Goal: Task Accomplishment & Management: Use online tool/utility

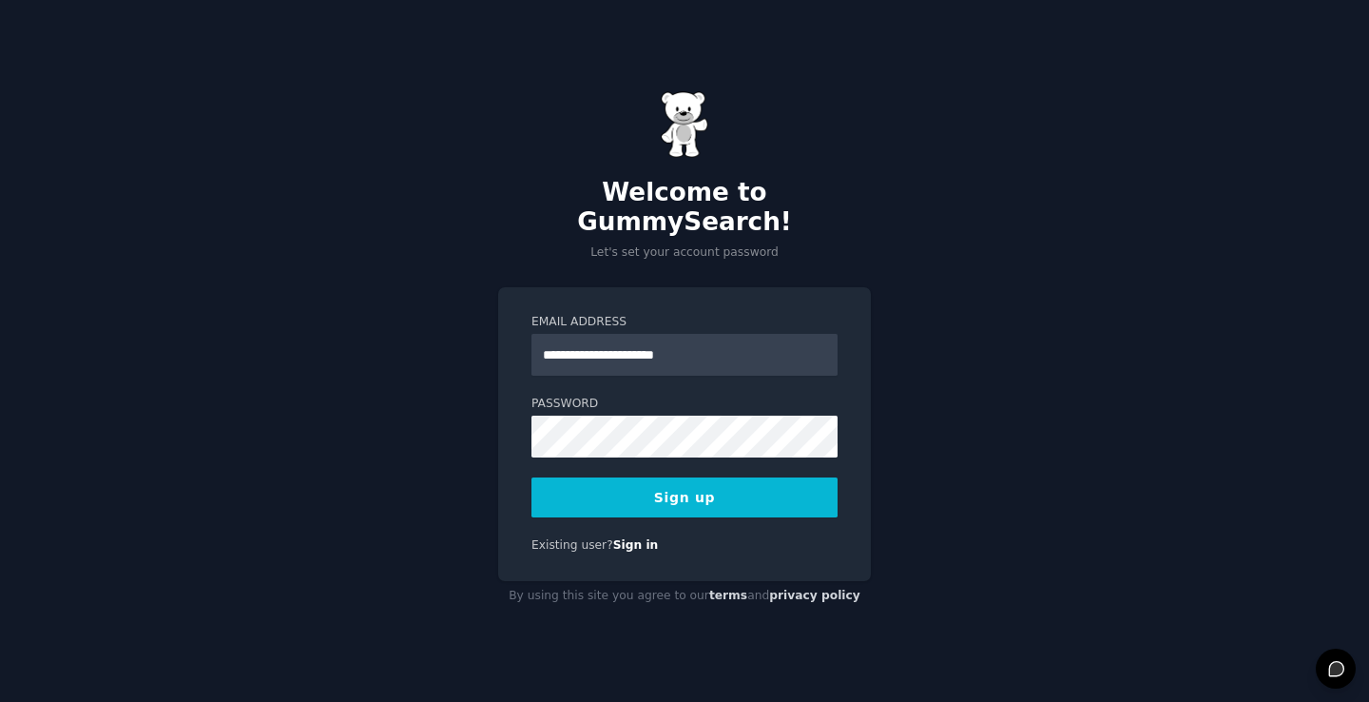
type input "**********"
click at [684, 477] on button "Sign up" at bounding box center [684, 497] width 306 height 40
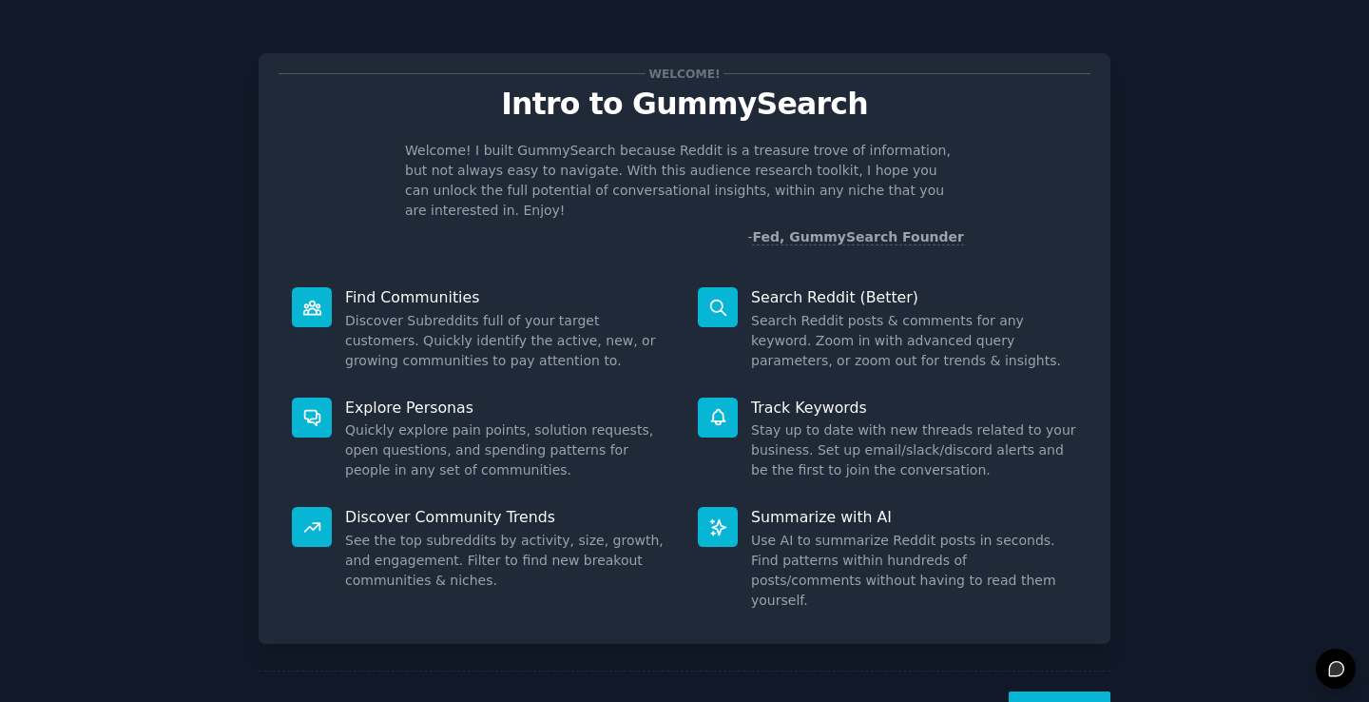
click at [1060, 691] on button "Next" at bounding box center [1060, 714] width 102 height 47
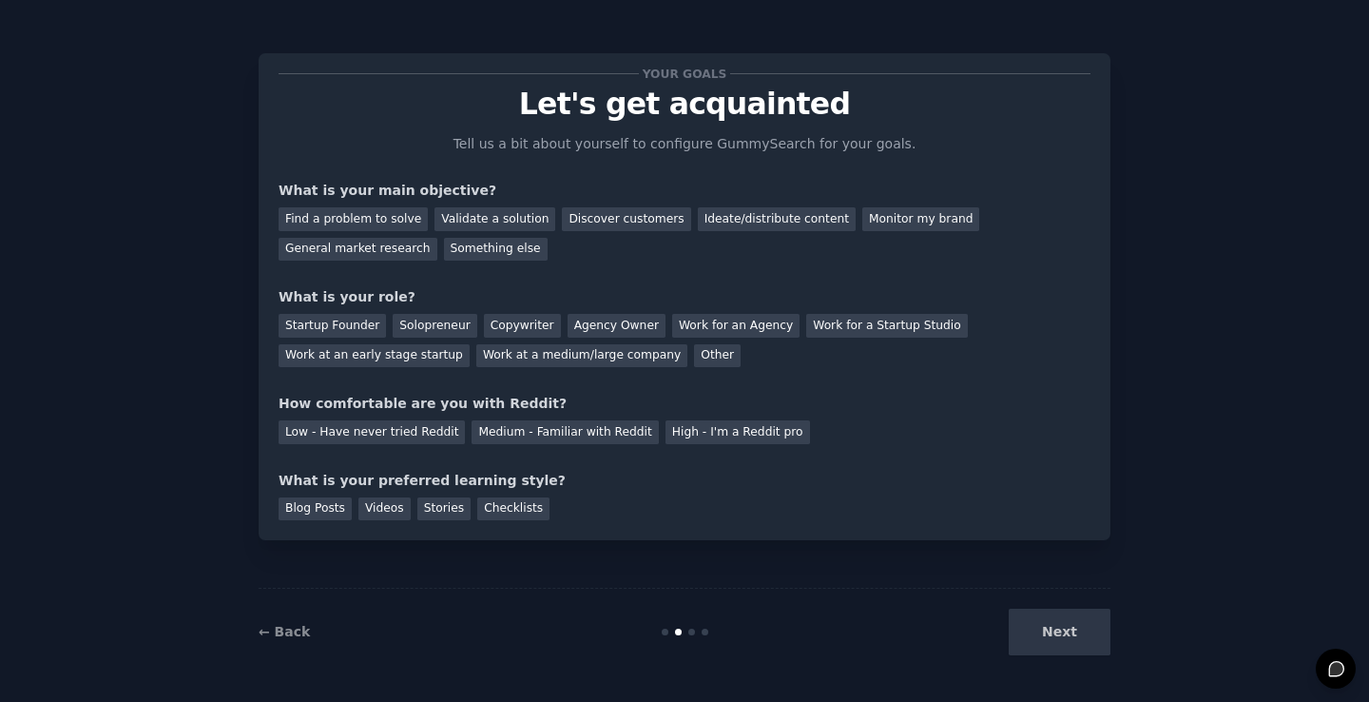
click at [1067, 640] on div "Next" at bounding box center [968, 631] width 284 height 47
click at [1057, 606] on div "← Back Next" at bounding box center [685, 631] width 852 height 87
click at [1059, 635] on div "Next" at bounding box center [968, 631] width 284 height 47
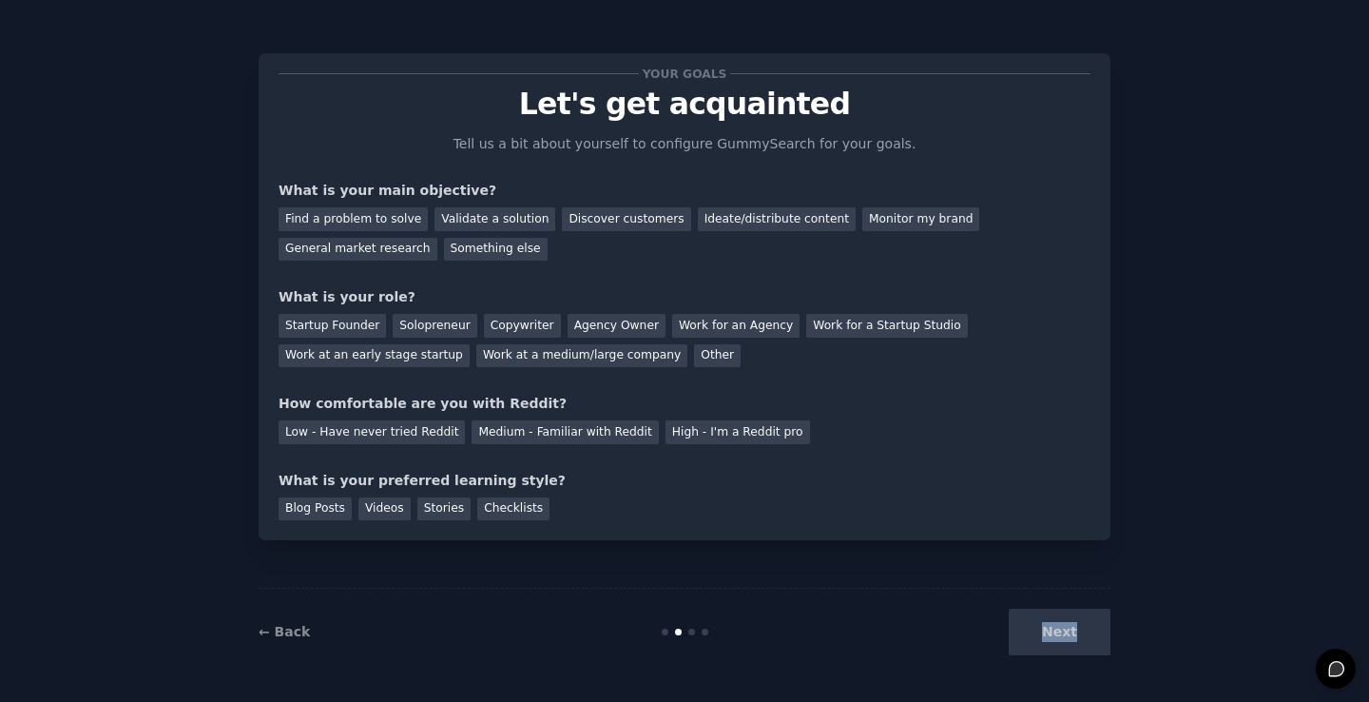
click at [1059, 635] on div "Next" at bounding box center [968, 631] width 284 height 47
click at [401, 223] on div "Find a problem to solve" at bounding box center [353, 219] width 149 height 24
click at [370, 321] on div "Startup Founder" at bounding box center [332, 326] width 107 height 24
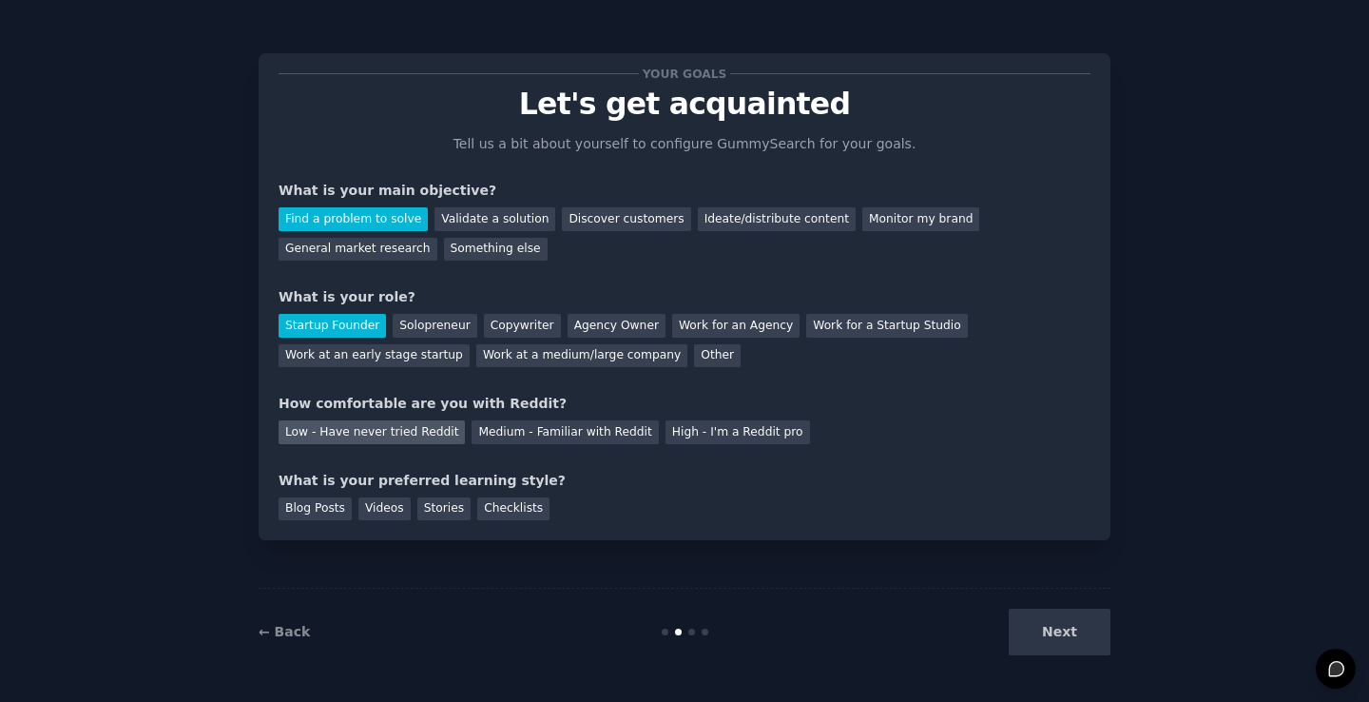
click at [443, 430] on div "Low - Have never tried Reddit" at bounding box center [372, 432] width 186 height 24
click at [337, 501] on div "Blog Posts" at bounding box center [315, 509] width 73 height 24
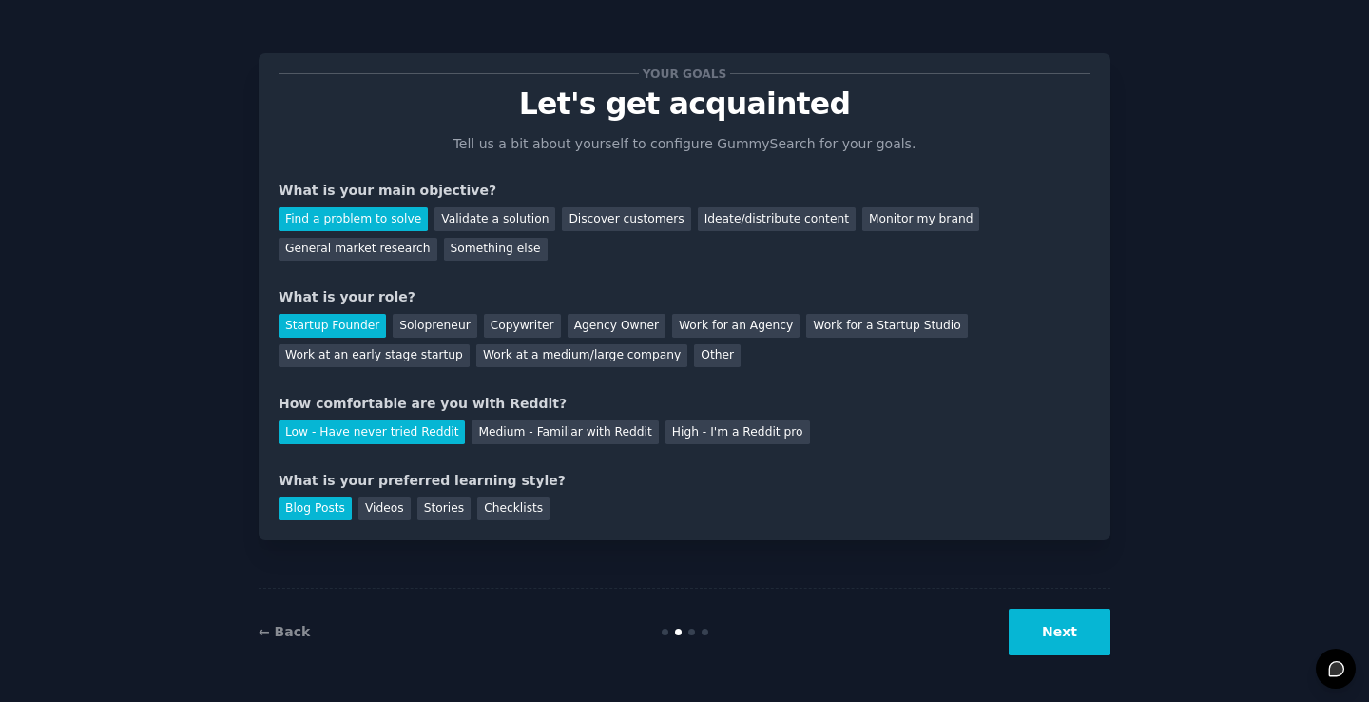
click at [1093, 619] on button "Next" at bounding box center [1060, 631] width 102 height 47
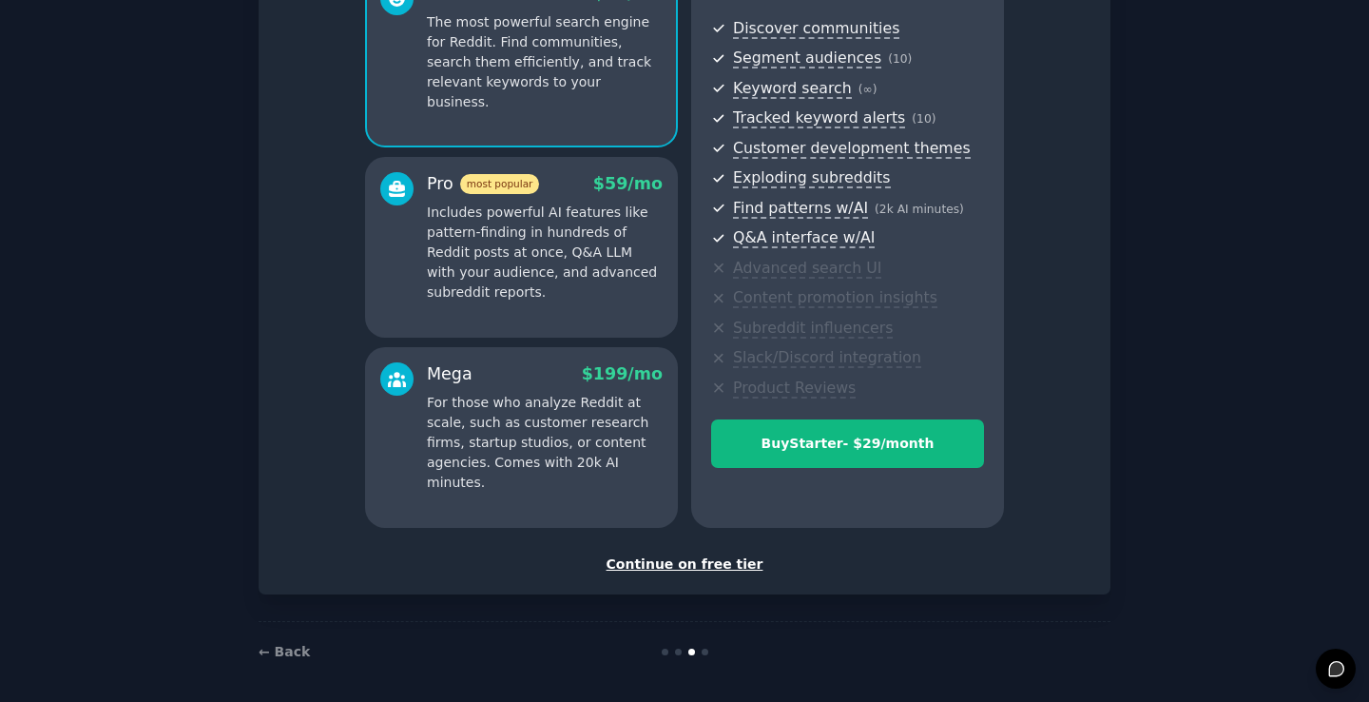
click at [699, 554] on div "Continue on free tier" at bounding box center [685, 564] width 812 height 20
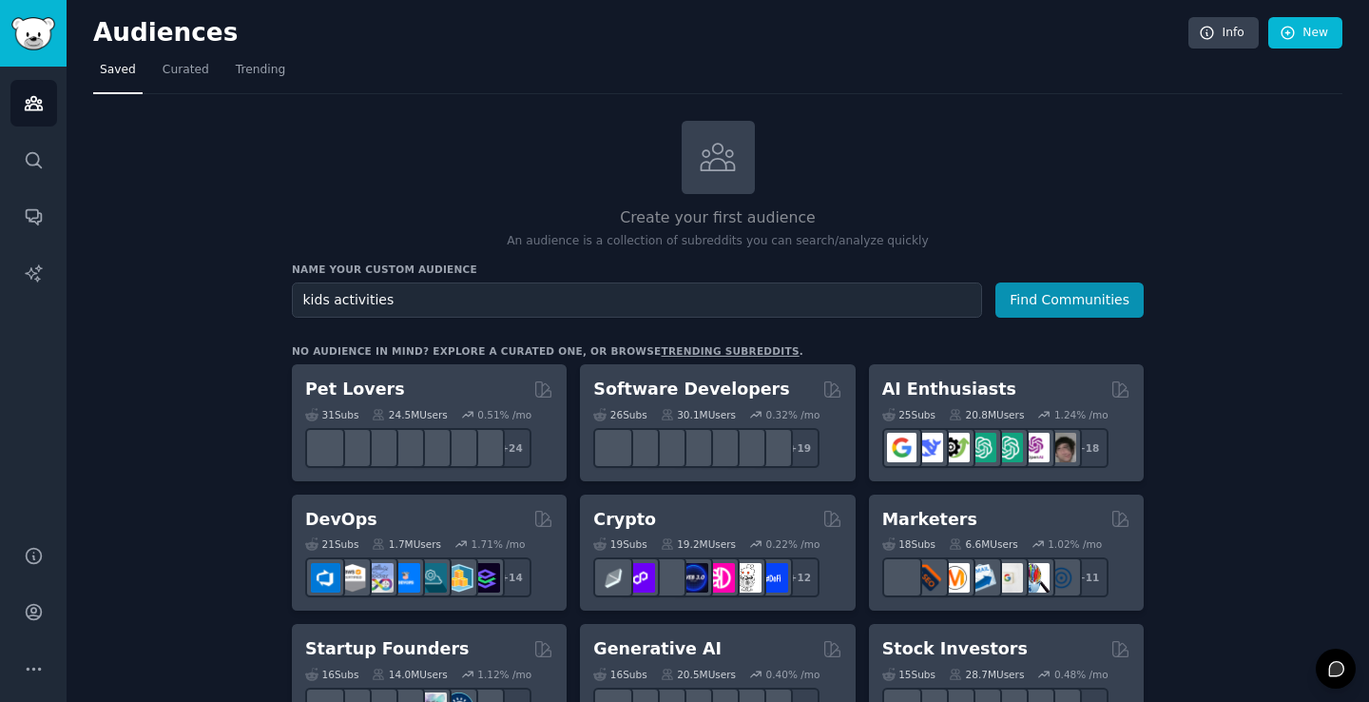
type input "kids activities"
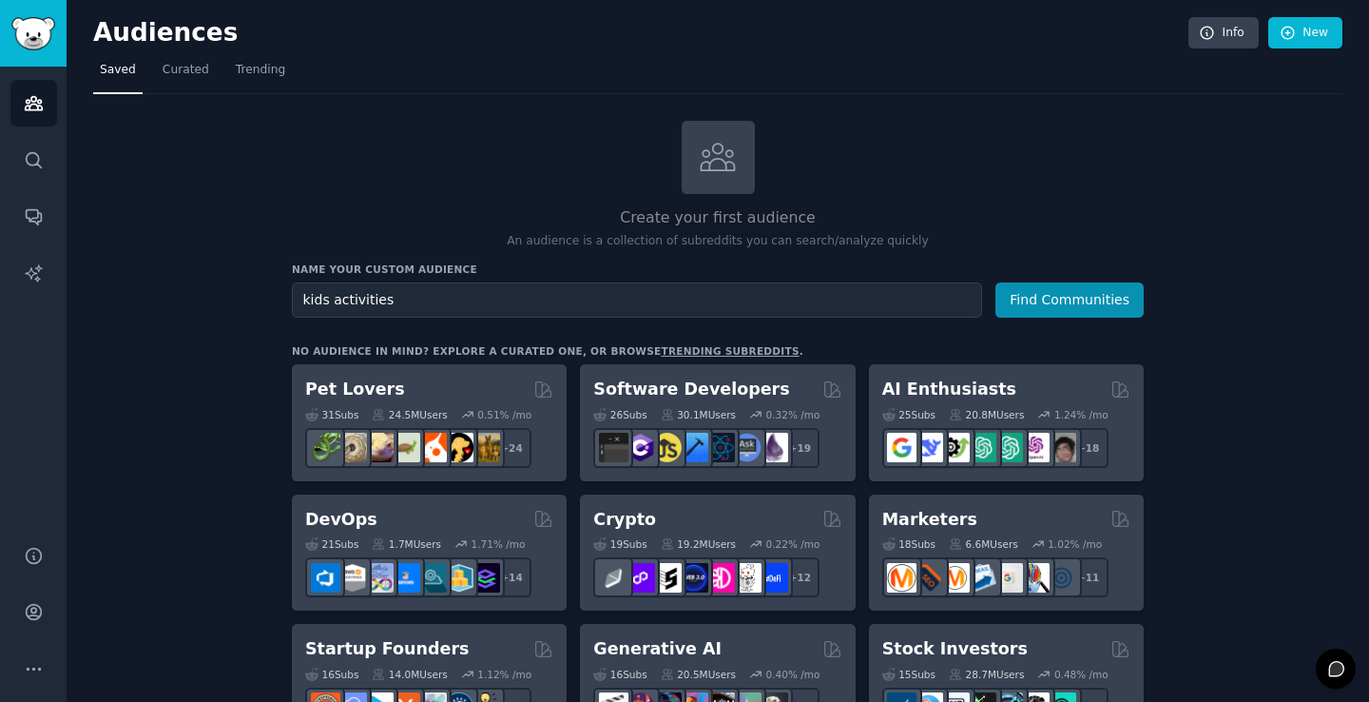
click at [1070, 298] on button "Find Communities" at bounding box center [1069, 299] width 148 height 35
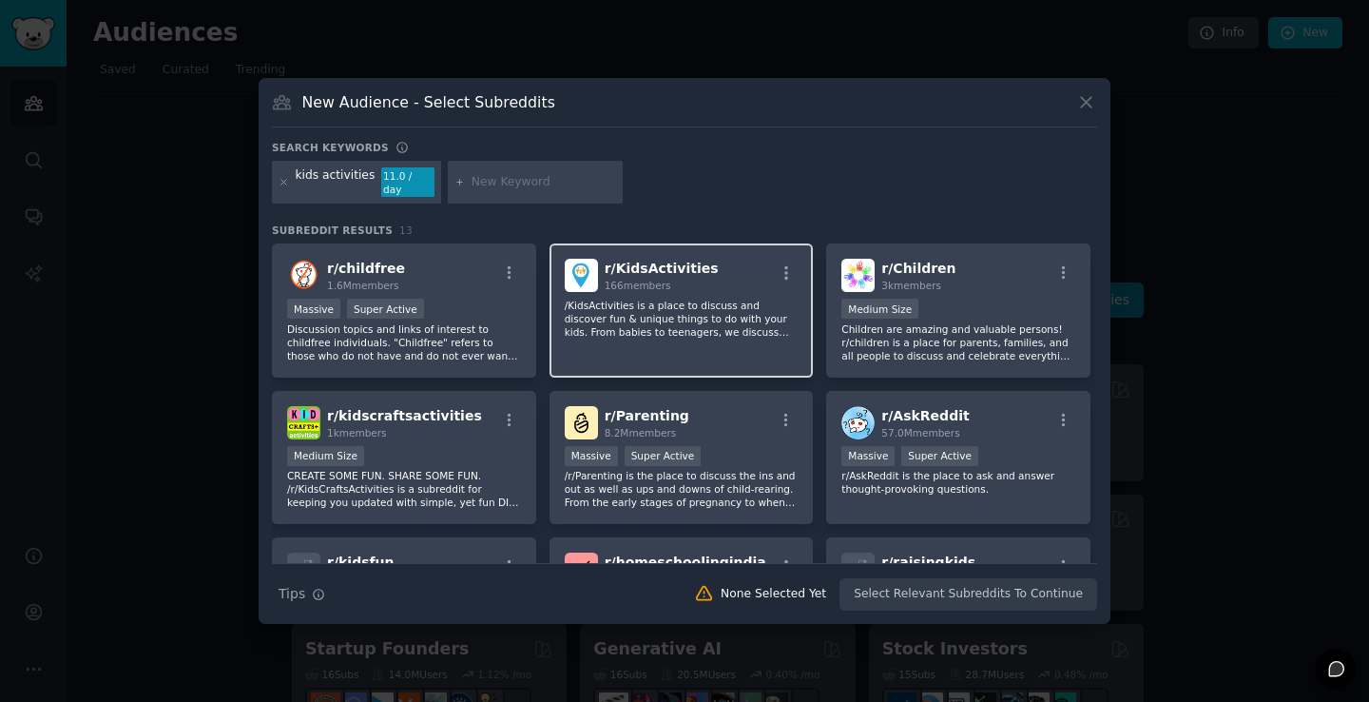
click at [704, 299] on p "/KidsActivities is a place to discuss and discover fun & unique things to do wi…" at bounding box center [682, 319] width 234 height 40
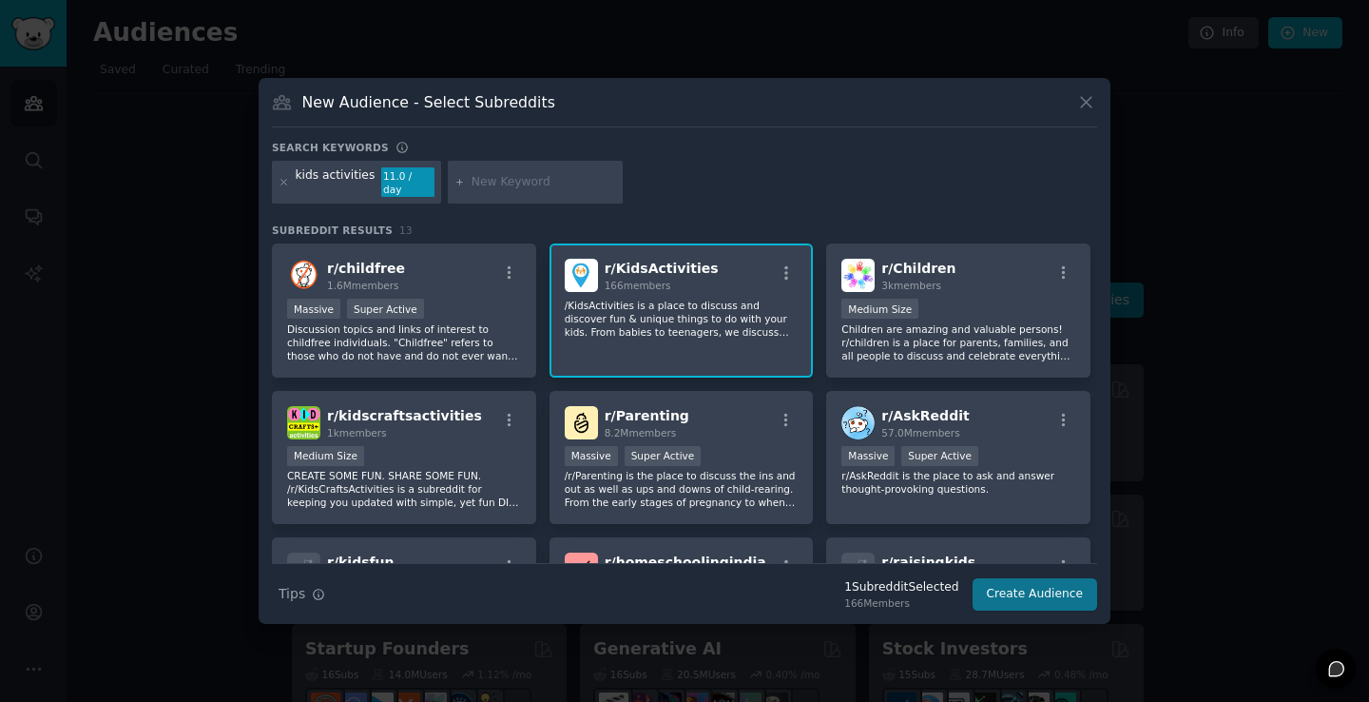
click at [1049, 590] on button "Create Audience" at bounding box center [1035, 594] width 125 height 32
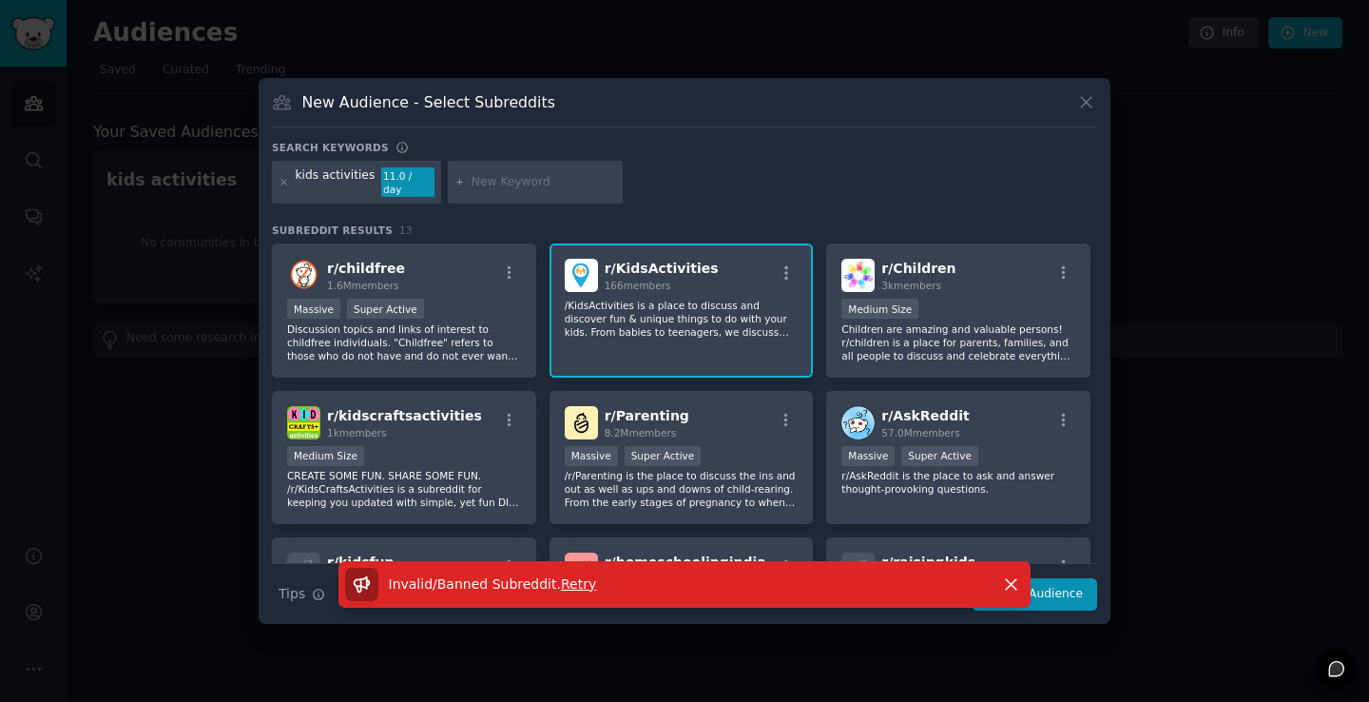
click at [705, 186] on div "kids activities 11.0 / day" at bounding box center [684, 186] width 825 height 50
click at [575, 585] on span "Retry" at bounding box center [578, 583] width 35 height 15
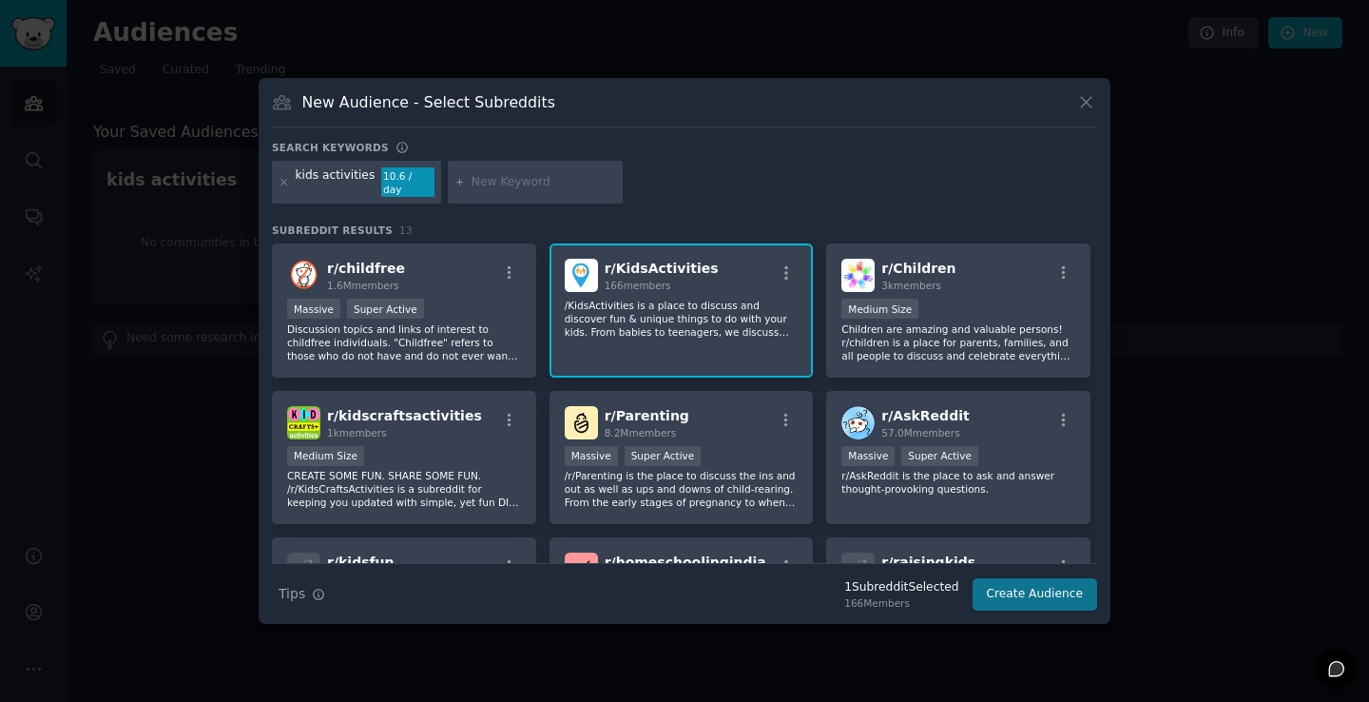
click at [1009, 584] on button "Create Audience" at bounding box center [1035, 594] width 125 height 32
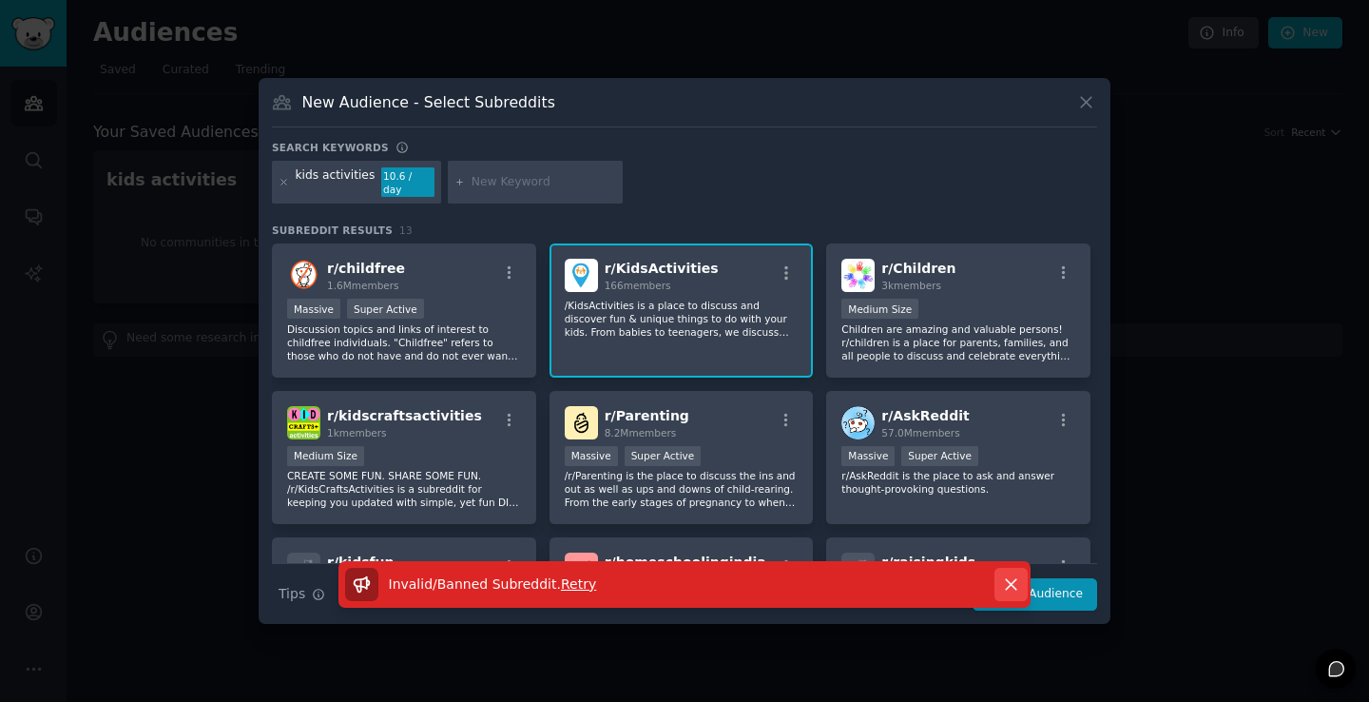
click at [1010, 579] on icon "button" at bounding box center [1011, 584] width 10 height 10
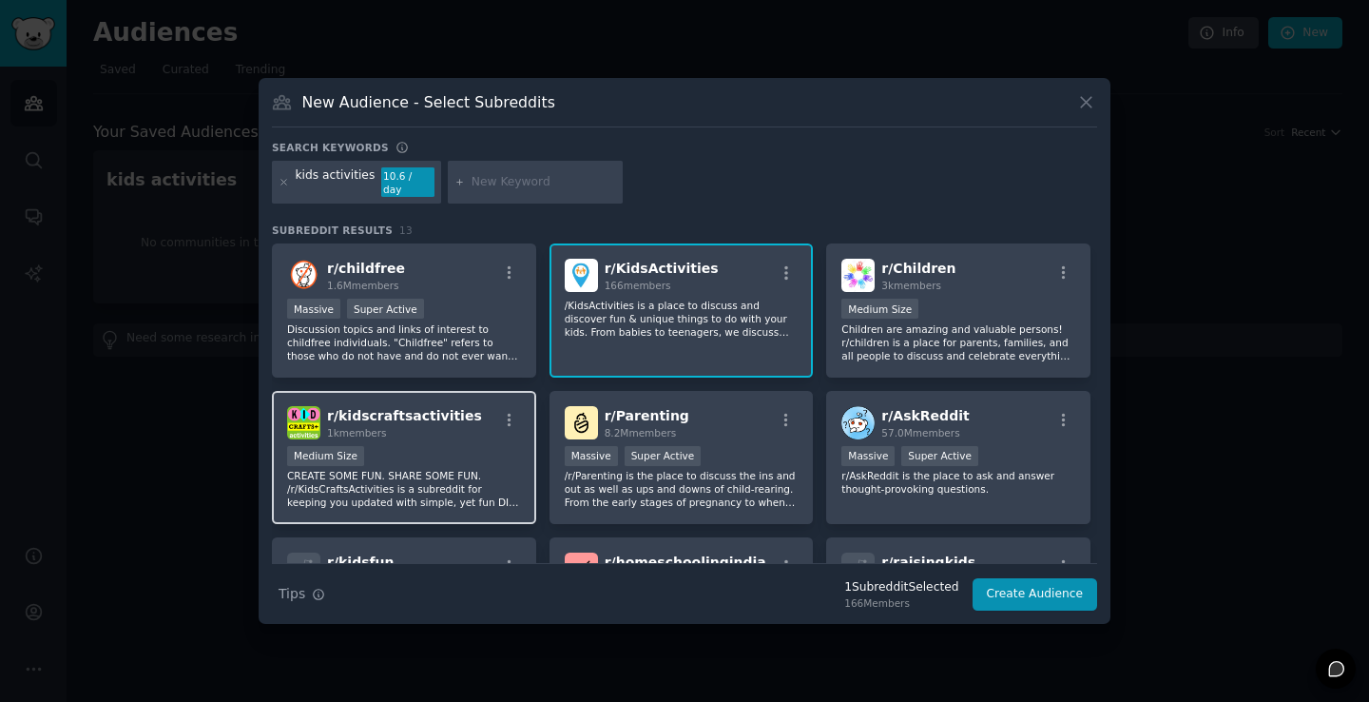
click at [484, 415] on div "r/ kidscraftsactivities 1k members" at bounding box center [404, 422] width 234 height 33
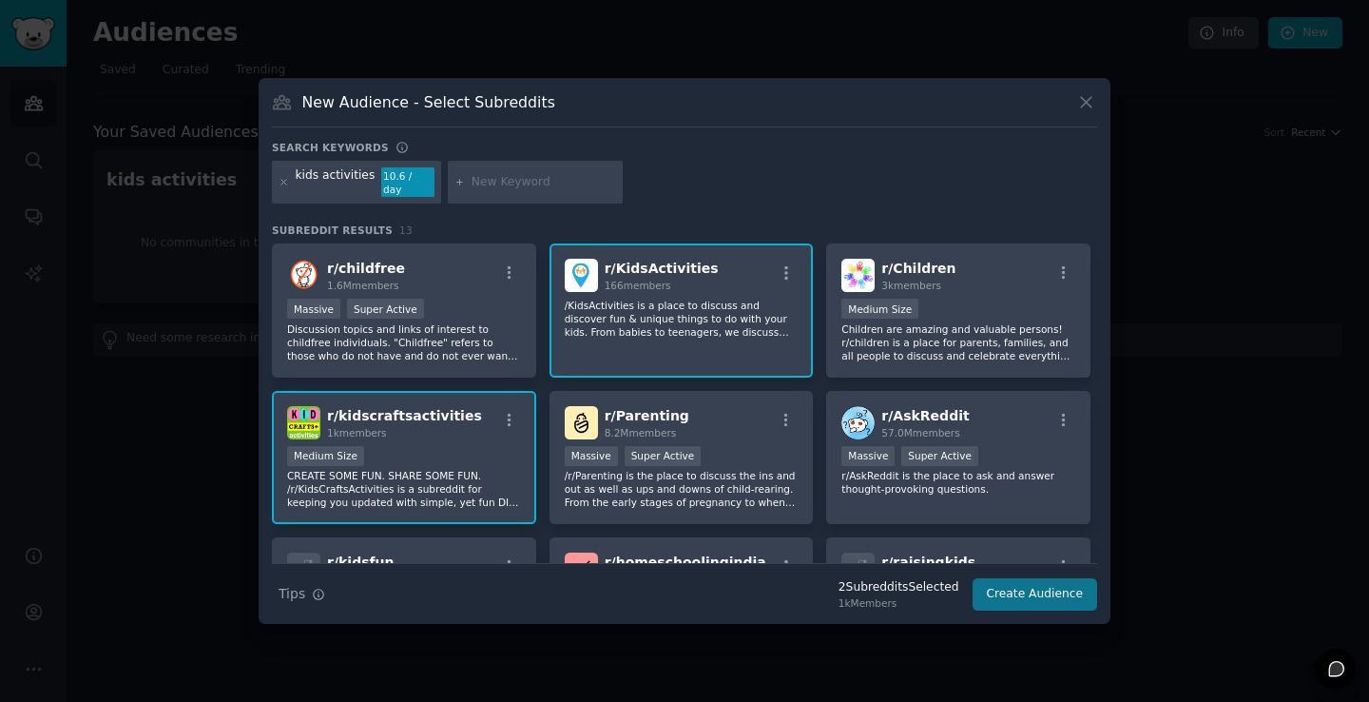
click at [992, 584] on button "Create Audience" at bounding box center [1035, 594] width 125 height 32
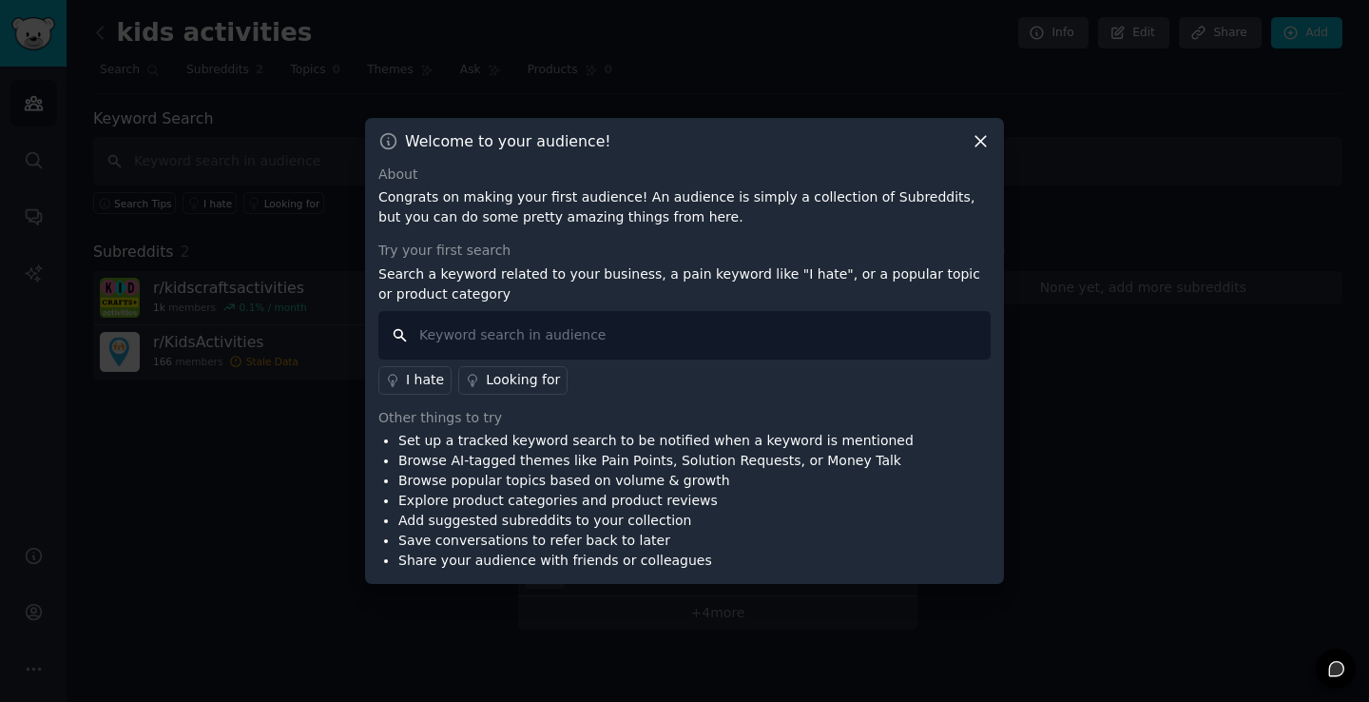
click at [846, 324] on input "text" at bounding box center [684, 335] width 612 height 48
type input "kids activities"
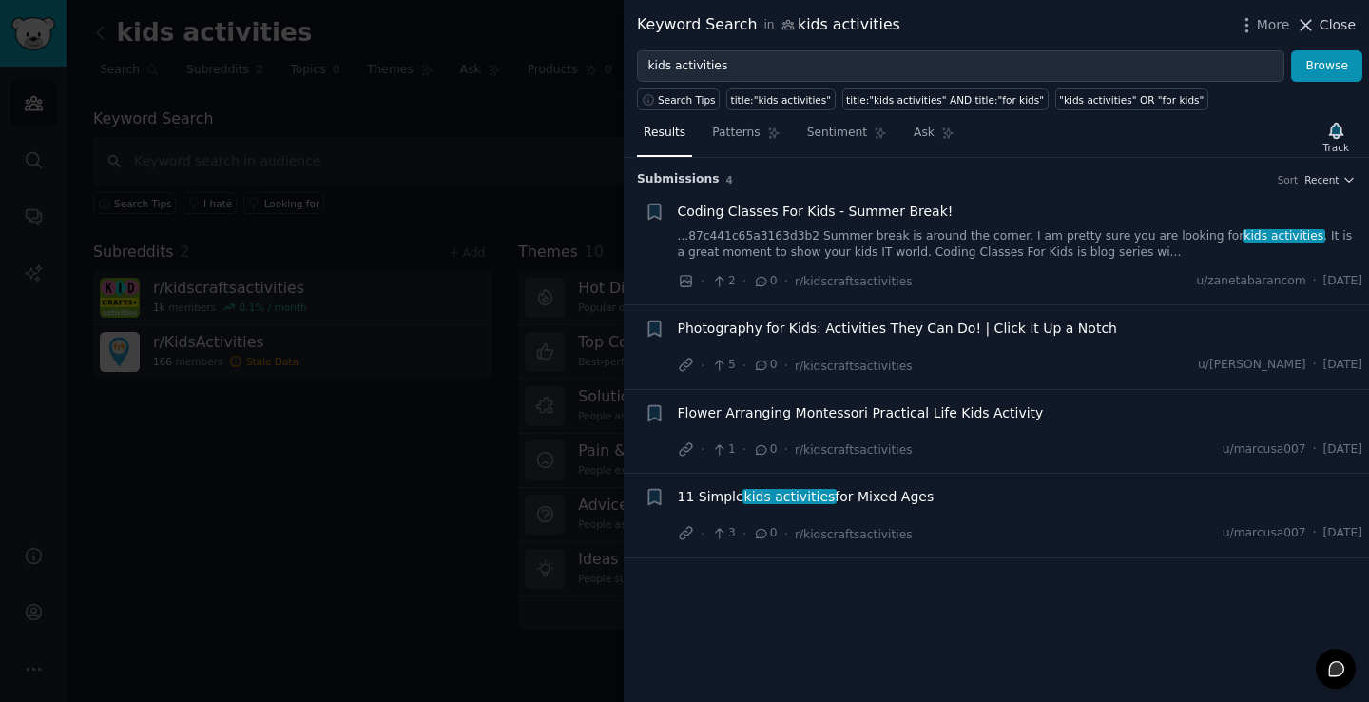
click at [1310, 22] on icon at bounding box center [1306, 25] width 10 height 10
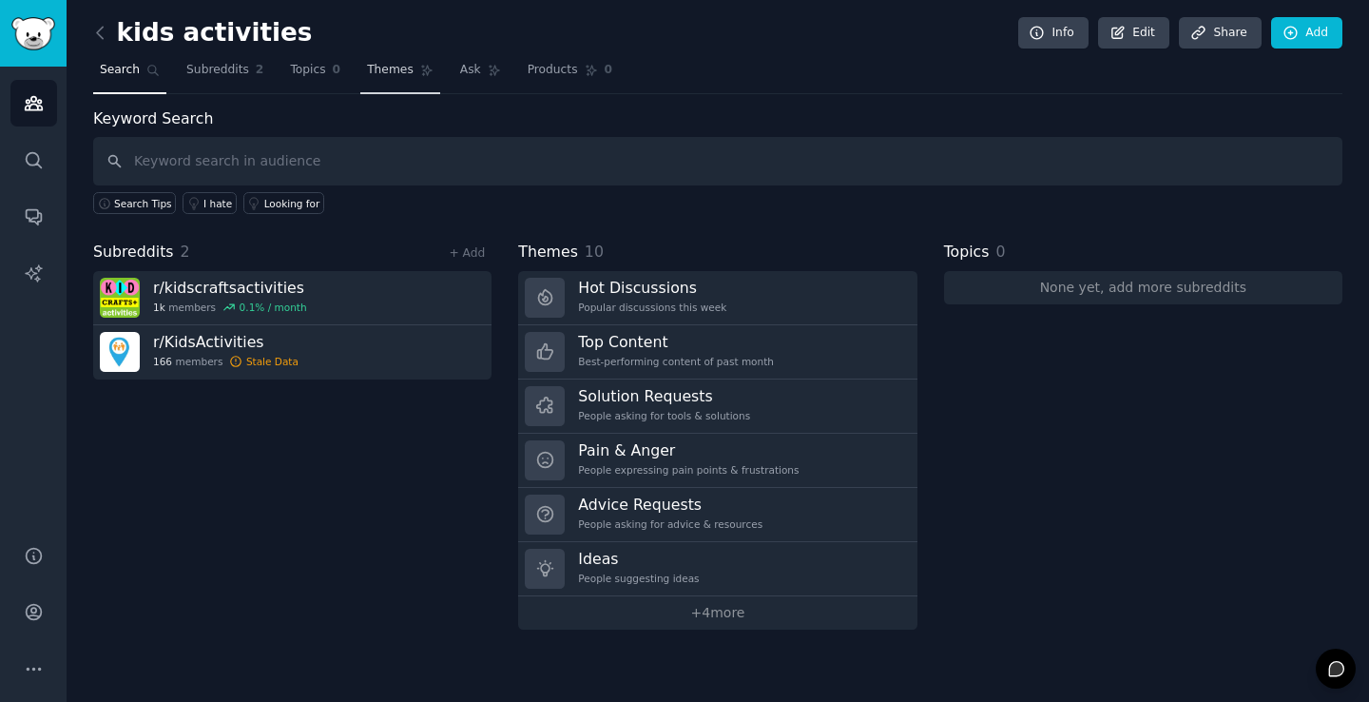
click at [401, 81] on link "Themes" at bounding box center [400, 74] width 80 height 39
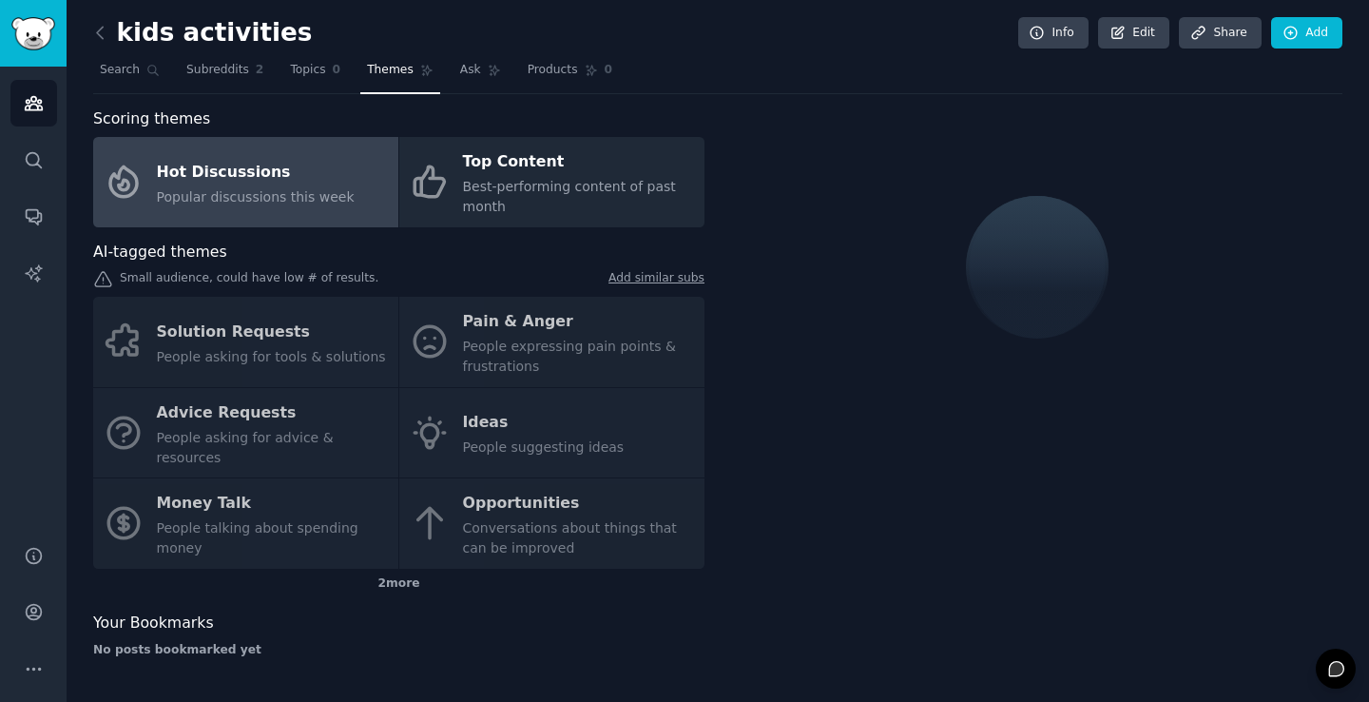
click at [492, 317] on div "Solution Requests People asking for tools & solutions Pain & Anger People expre…" at bounding box center [398, 433] width 611 height 272
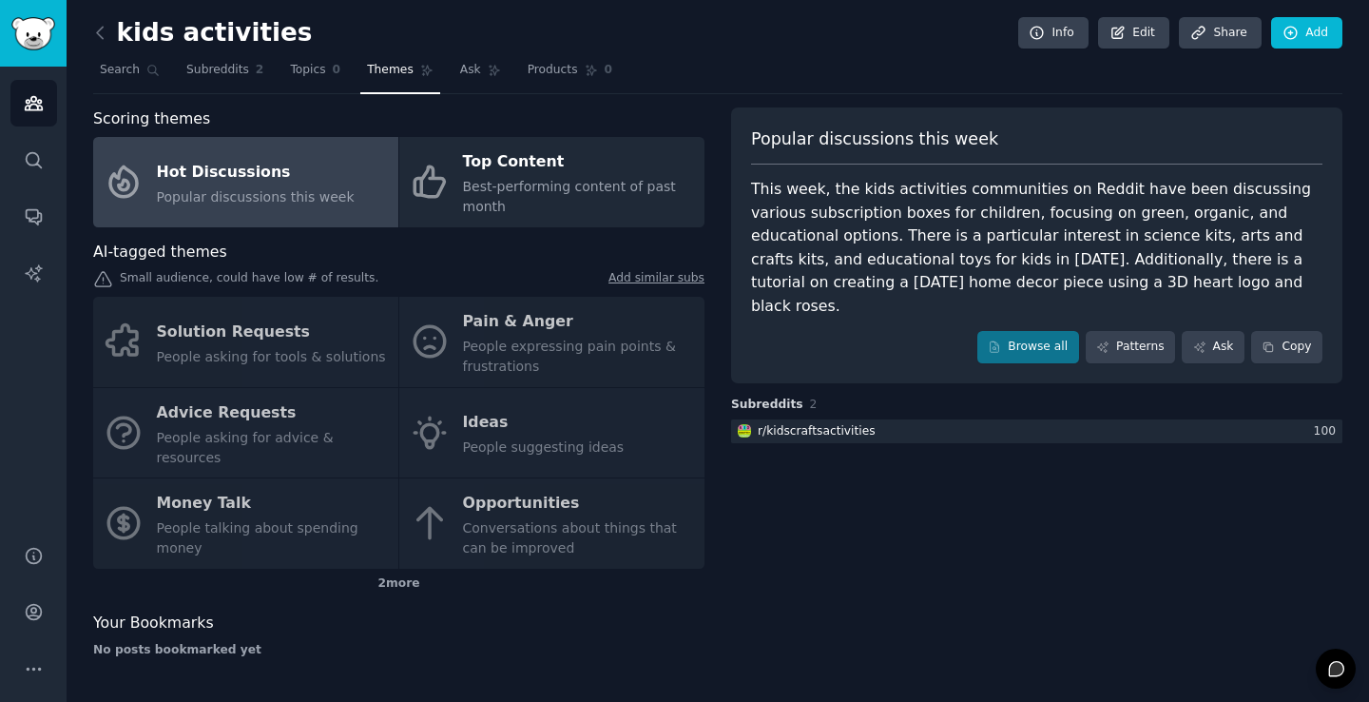
click at [502, 334] on div "Solution Requests People asking for tools & solutions Pain & Anger People expre…" at bounding box center [398, 433] width 611 height 272
click at [550, 319] on div "Solution Requests People asking for tools & solutions Pain & Anger People expre…" at bounding box center [398, 433] width 611 height 272
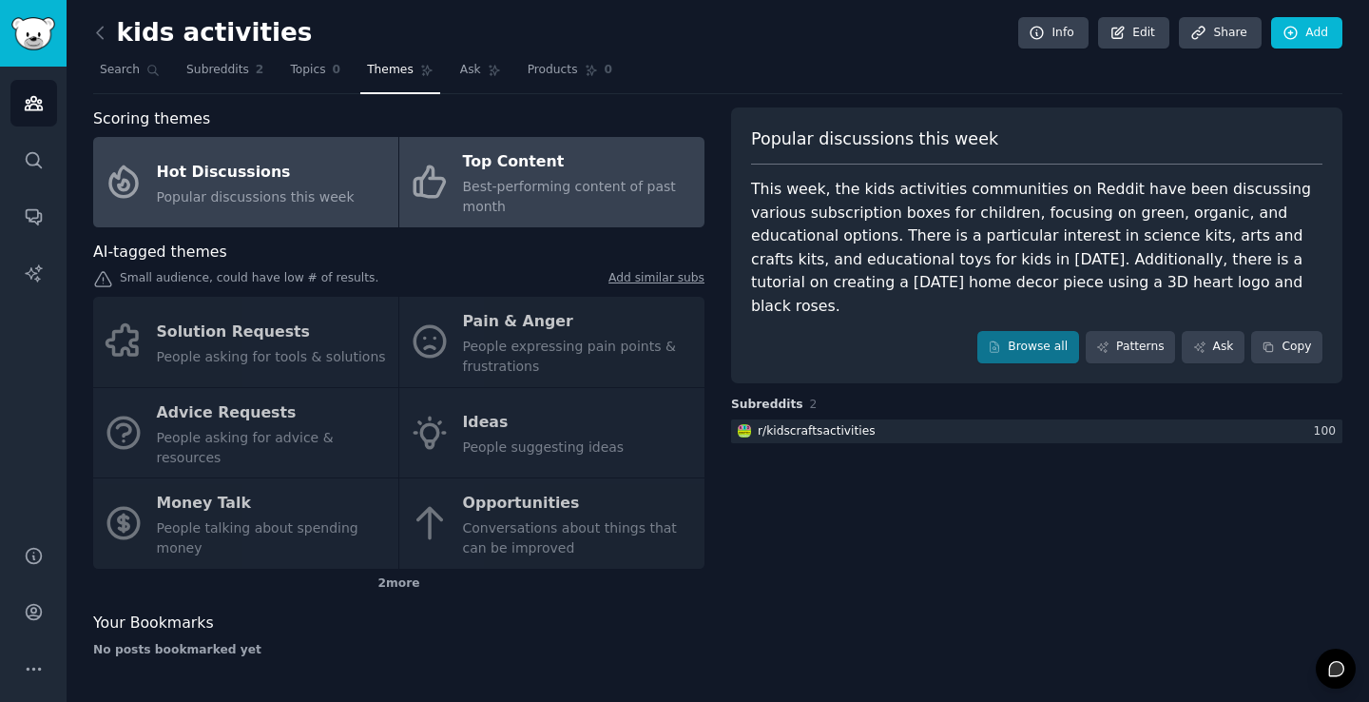
click at [498, 188] on span "Best-performing content of past month" at bounding box center [569, 196] width 213 height 35
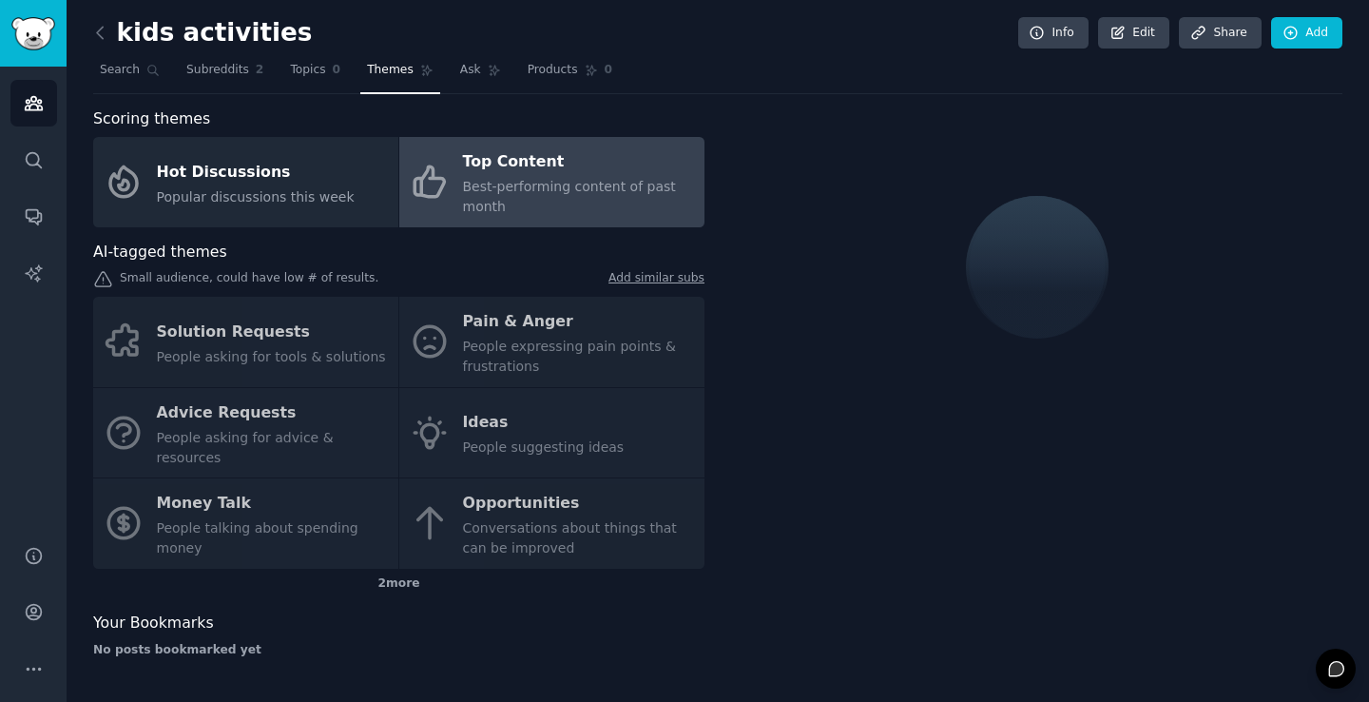
click at [498, 322] on div "Solution Requests People asking for tools & solutions Pain & Anger People expre…" at bounding box center [398, 433] width 611 height 272
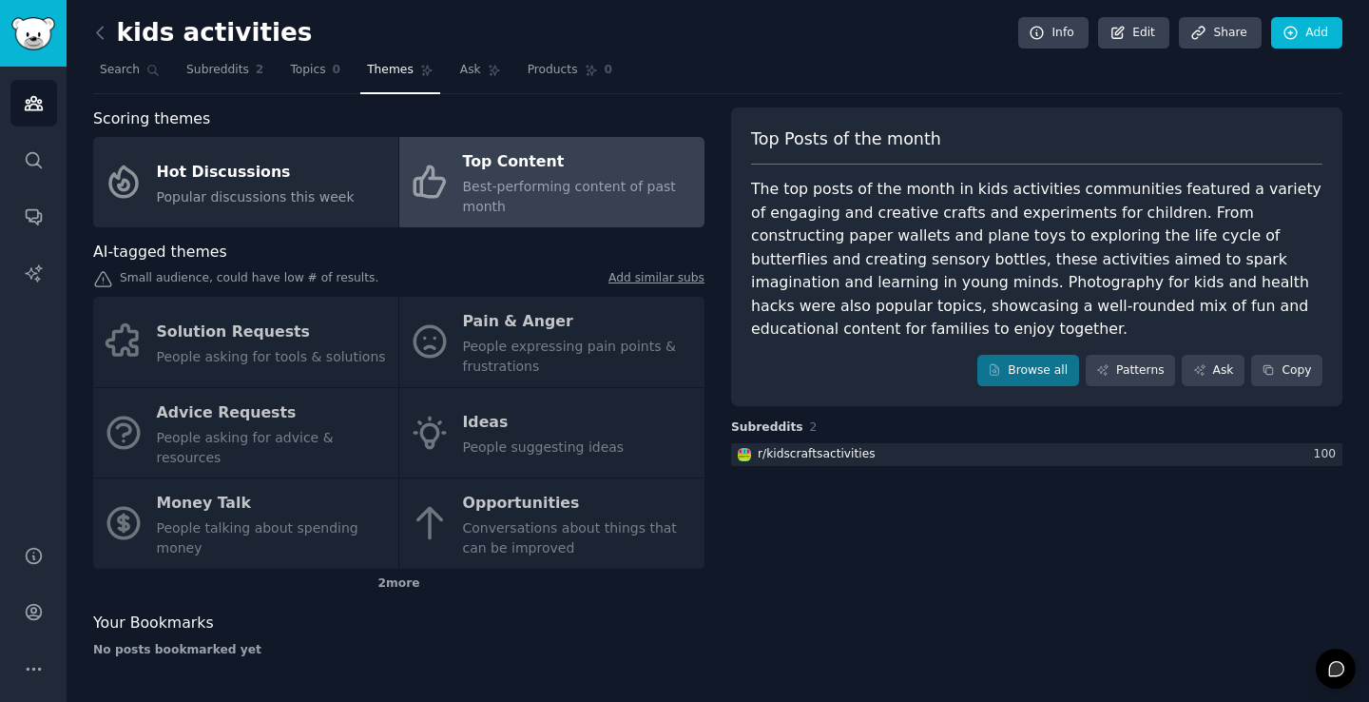
click at [492, 337] on div "Solution Requests People asking for tools & solutions Pain & Anger People expre…" at bounding box center [398, 433] width 611 height 272
click at [106, 20] on link at bounding box center [105, 33] width 24 height 30
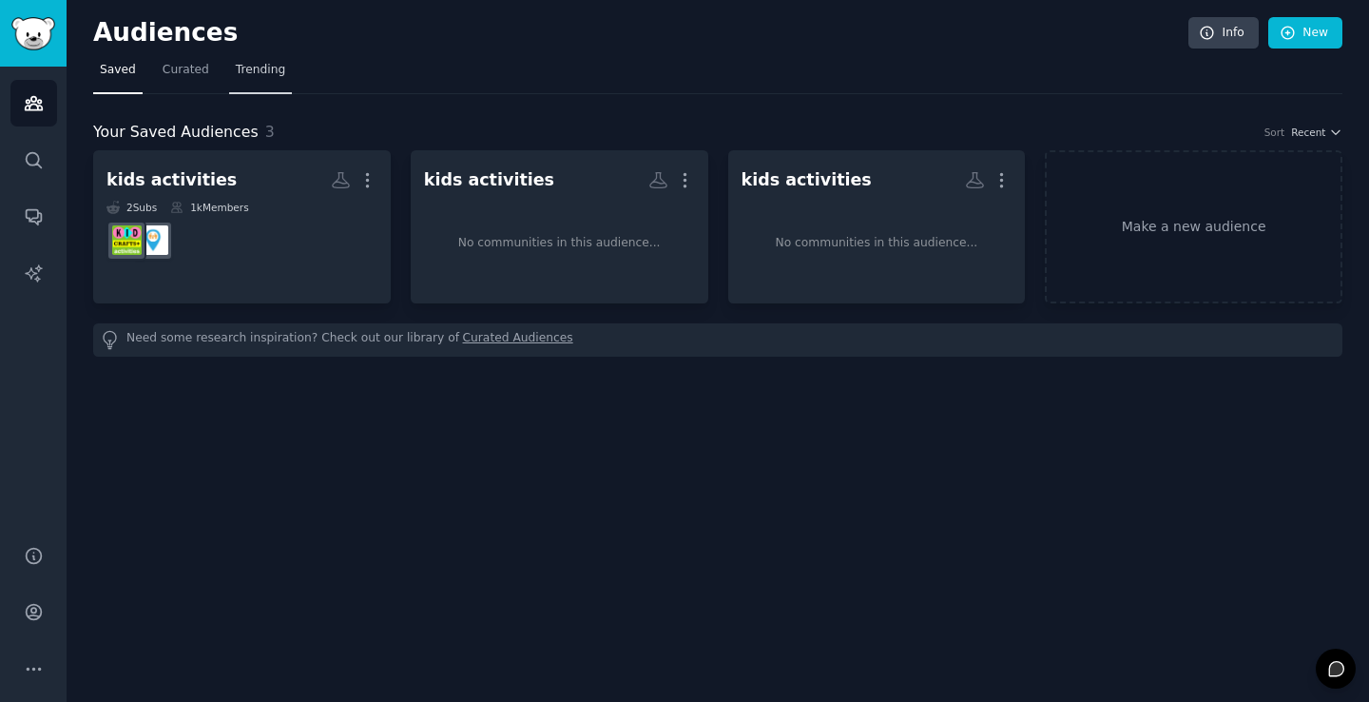
click at [245, 69] on span "Trending" at bounding box center [260, 70] width 49 height 17
